Goal: Information Seeking & Learning: Check status

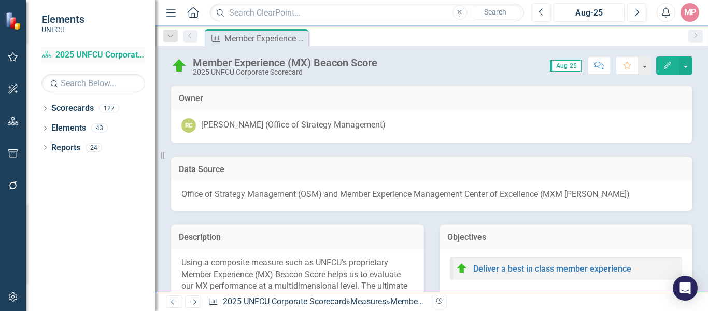
click at [88, 53] on link "Scorecard 2025 UNFCU Corporate Scorecard" at bounding box center [93, 55] width 104 height 12
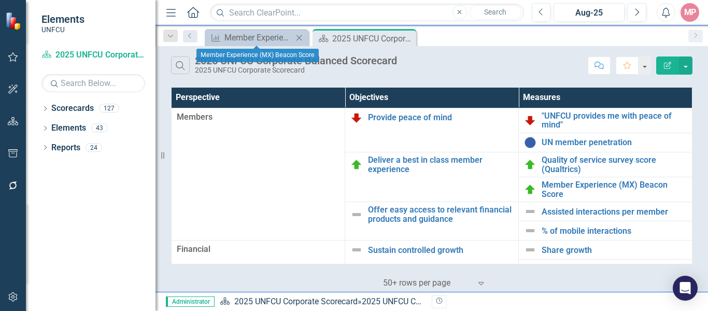
click at [300, 37] on icon at bounding box center [300, 38] width 6 height 6
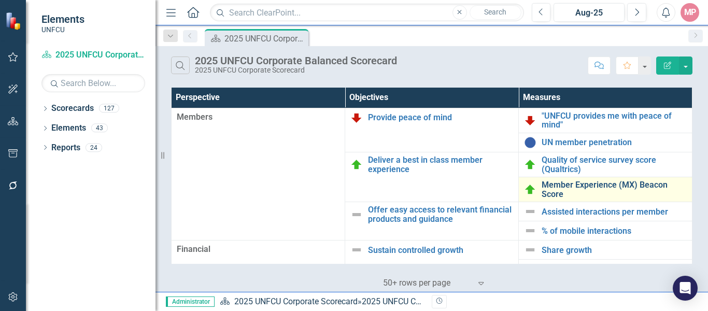
click at [550, 184] on link "Member Experience (MX) Beacon Score" at bounding box center [614, 189] width 145 height 18
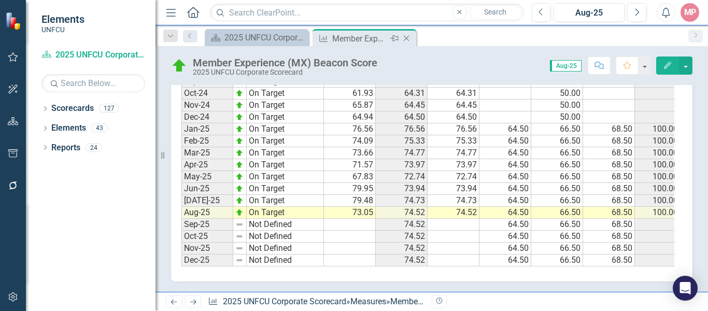
click at [407, 39] on icon "Close" at bounding box center [406, 38] width 10 height 8
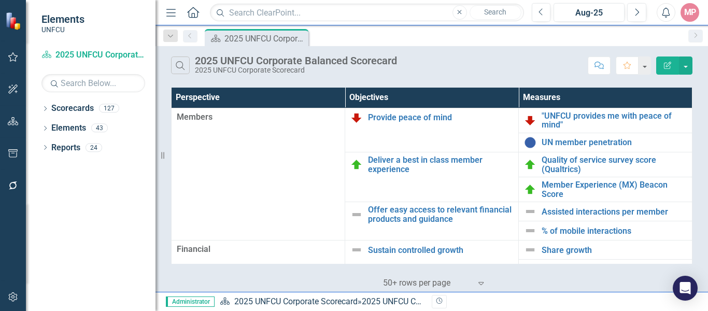
click at [409, 41] on div "Scorecard 2025 UNFCU Corporate Balanced Scorecard Pin" at bounding box center [443, 37] width 481 height 17
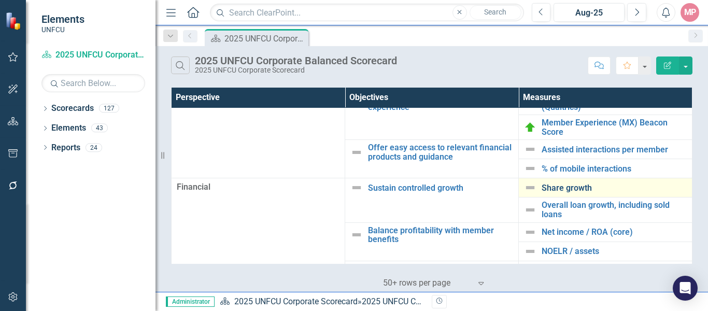
click at [560, 185] on link "Share growth" at bounding box center [614, 188] width 145 height 9
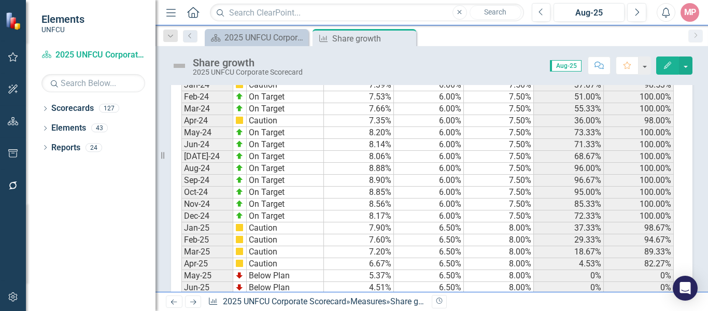
scroll to position [581, 0]
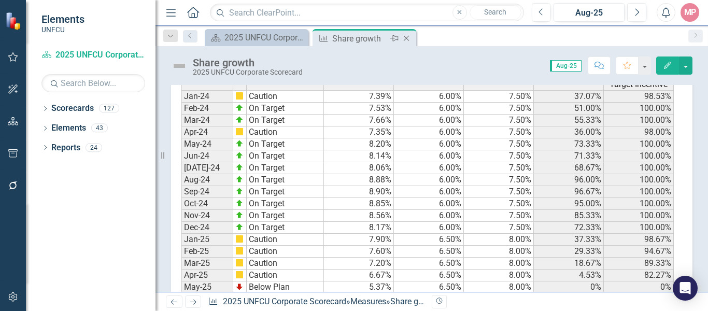
click at [404, 39] on icon "Close" at bounding box center [406, 38] width 10 height 8
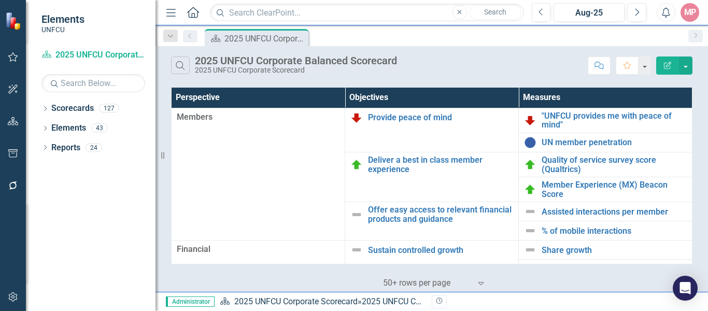
scroll to position [105, 0]
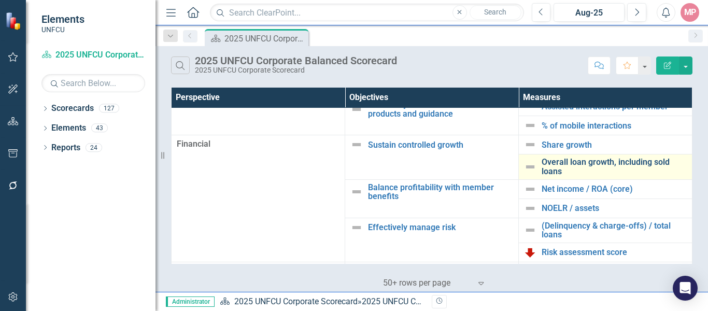
click at [590, 162] on link "Overall loan growth, including sold loans" at bounding box center [614, 167] width 145 height 18
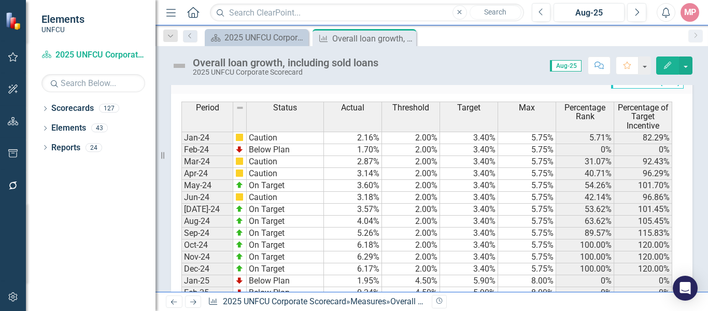
scroll to position [739, 0]
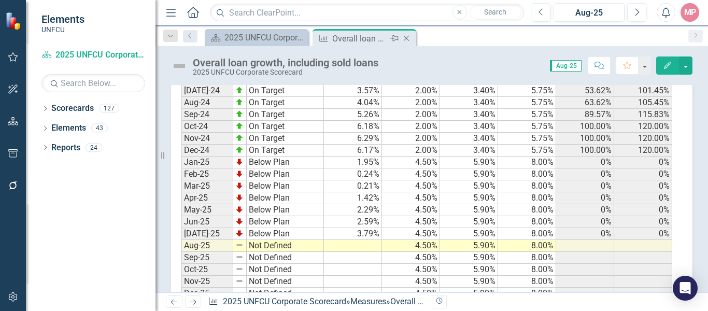
click at [405, 39] on icon "Close" at bounding box center [406, 38] width 10 height 8
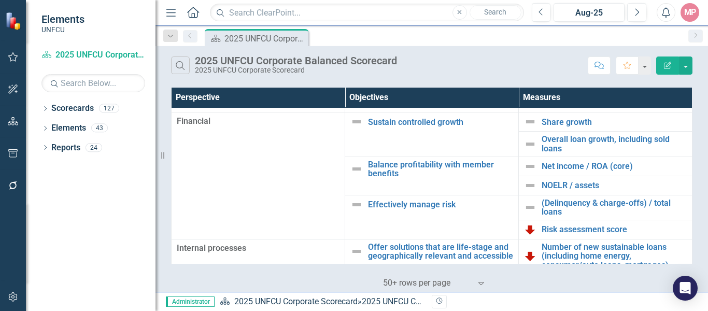
scroll to position [132, 0]
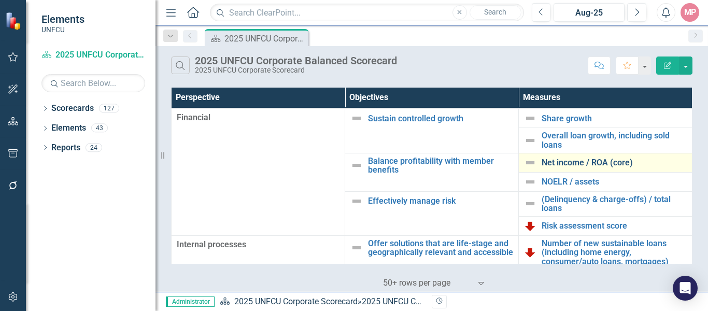
click at [590, 159] on link "Net income / ROA (core)" at bounding box center [614, 162] width 145 height 9
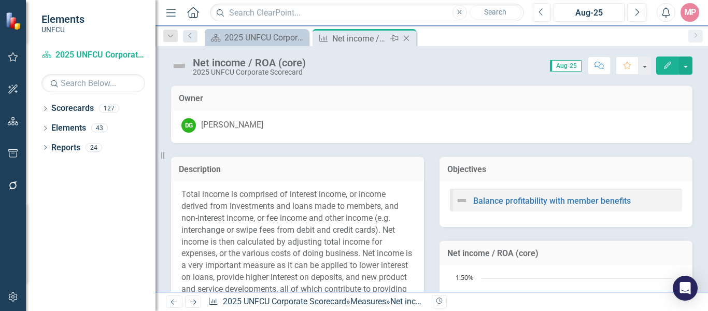
click at [406, 40] on icon "Close" at bounding box center [406, 38] width 10 height 8
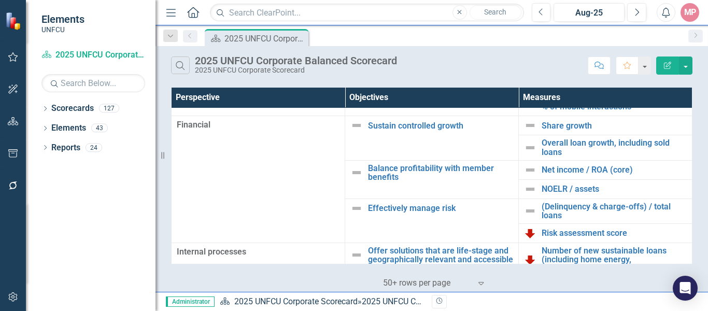
scroll to position [128, 0]
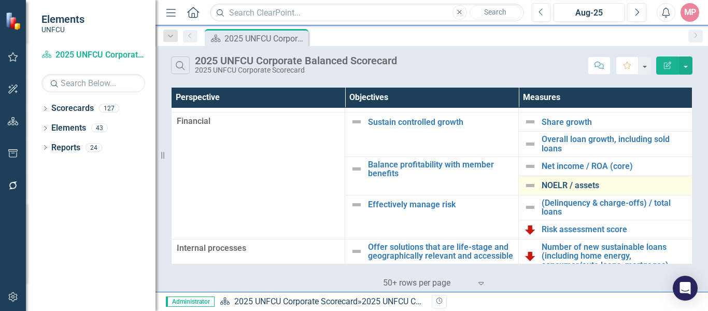
click at [574, 184] on link "NOELR / assets" at bounding box center [614, 185] width 145 height 9
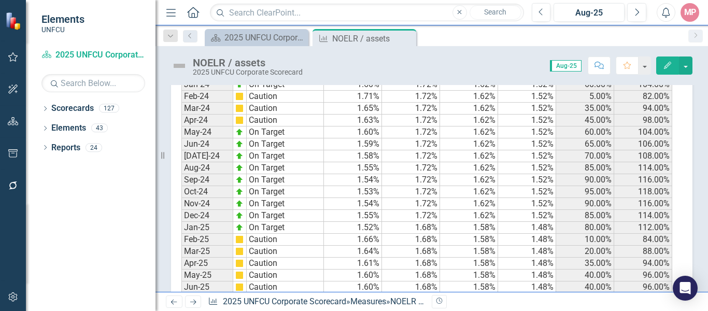
scroll to position [641, 0]
